Goal: Task Accomplishment & Management: Manage account settings

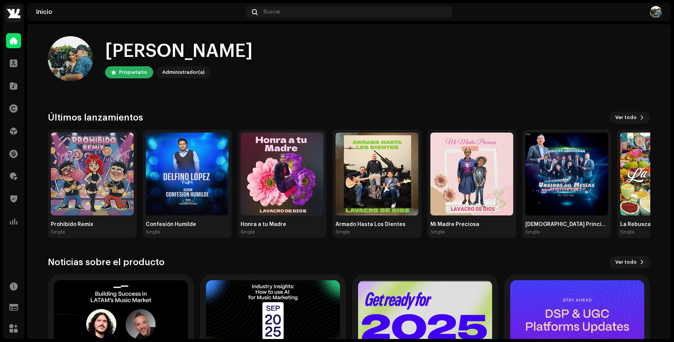
click at [18, 18] on img at bounding box center [13, 13] width 15 height 15
click at [95, 18] on span at bounding box center [95, 17] width 5 height 6
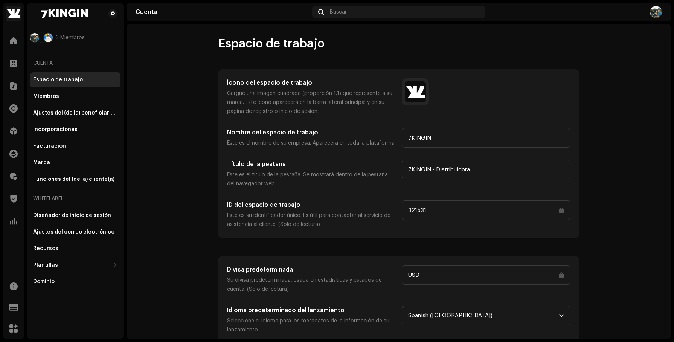
scroll to position [45, 0]
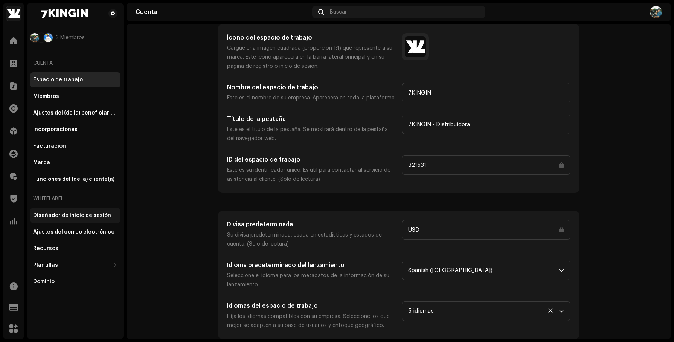
click at [83, 219] on div "Diseñador de inicio de sesión" at bounding box center [75, 215] width 90 height 15
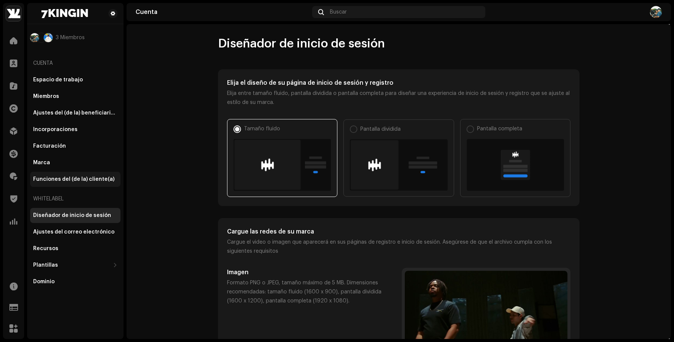
click at [76, 180] on div "Funciones del (de la) cliente(a)" at bounding box center [73, 179] width 81 height 6
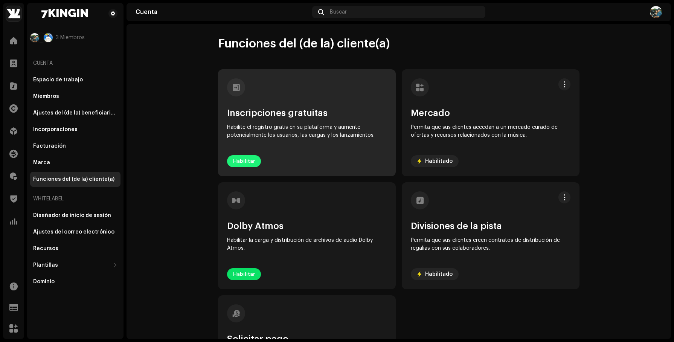
click at [244, 160] on span "Habilitar" at bounding box center [244, 161] width 22 height 15
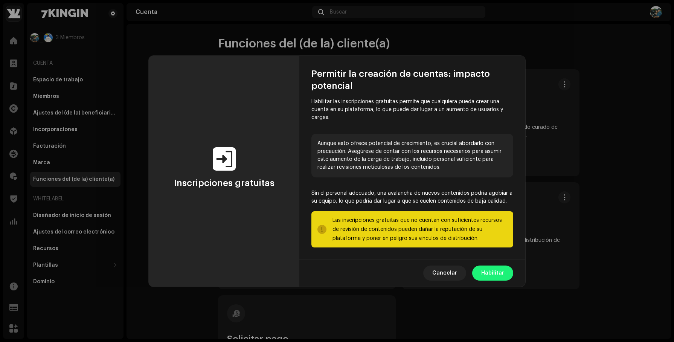
click at [497, 270] on span "Habilitar" at bounding box center [493, 273] width 23 height 15
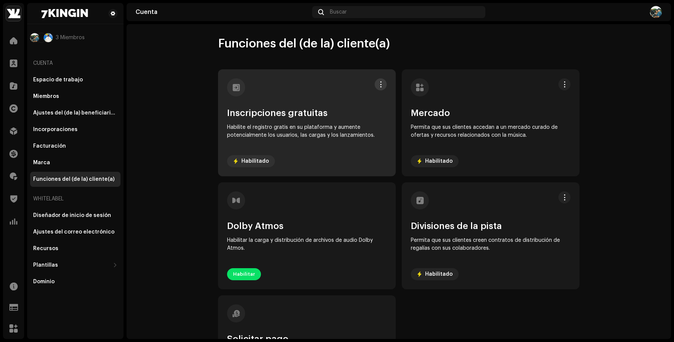
click at [378, 83] on span at bounding box center [381, 84] width 6 height 6
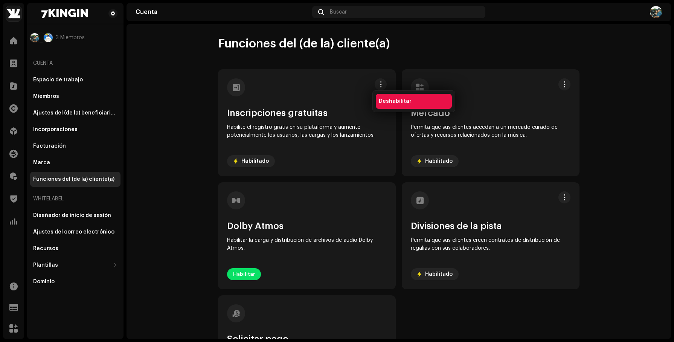
click at [388, 100] on span "Deshabilitar" at bounding box center [395, 101] width 33 height 6
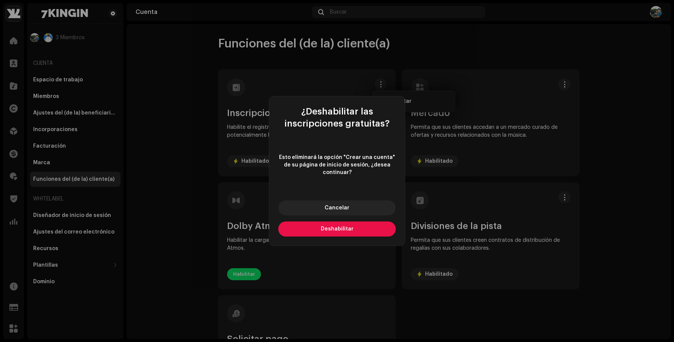
click at [324, 229] on span "Deshabilitar" at bounding box center [337, 228] width 33 height 5
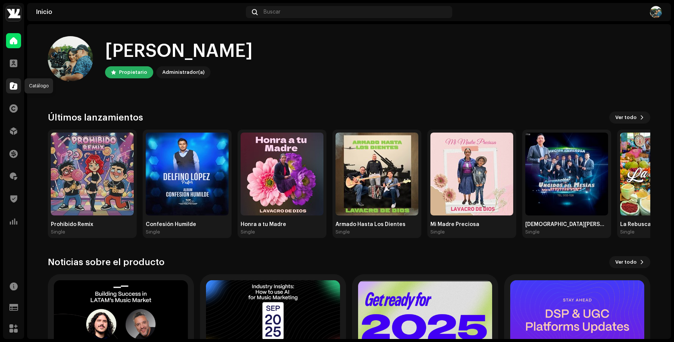
click at [10, 85] on span at bounding box center [14, 86] width 8 height 6
